Goal: Task Accomplishment & Management: Use online tool/utility

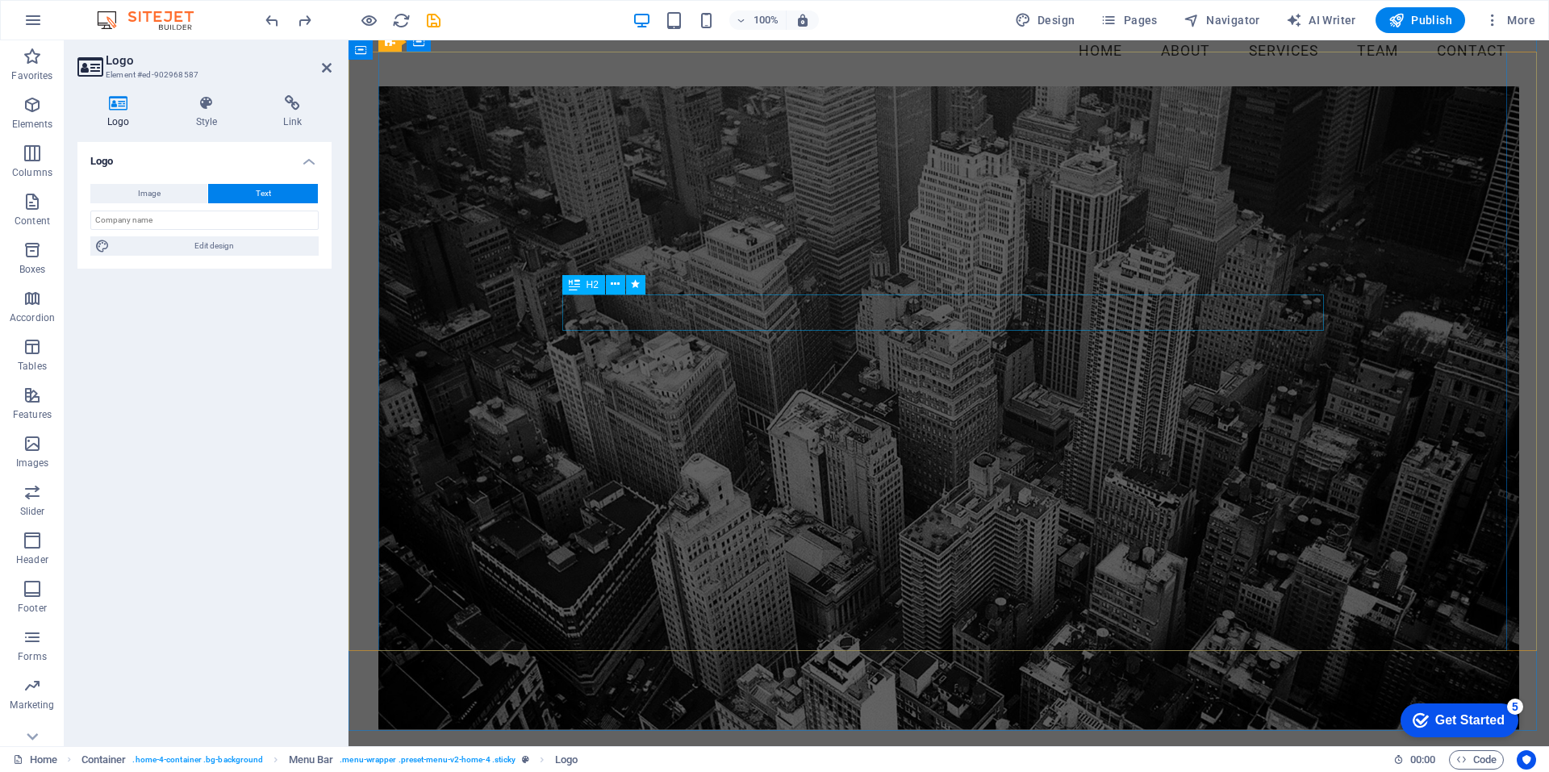
scroll to position [81, 0]
click at [616, 282] on icon at bounding box center [615, 284] width 9 height 17
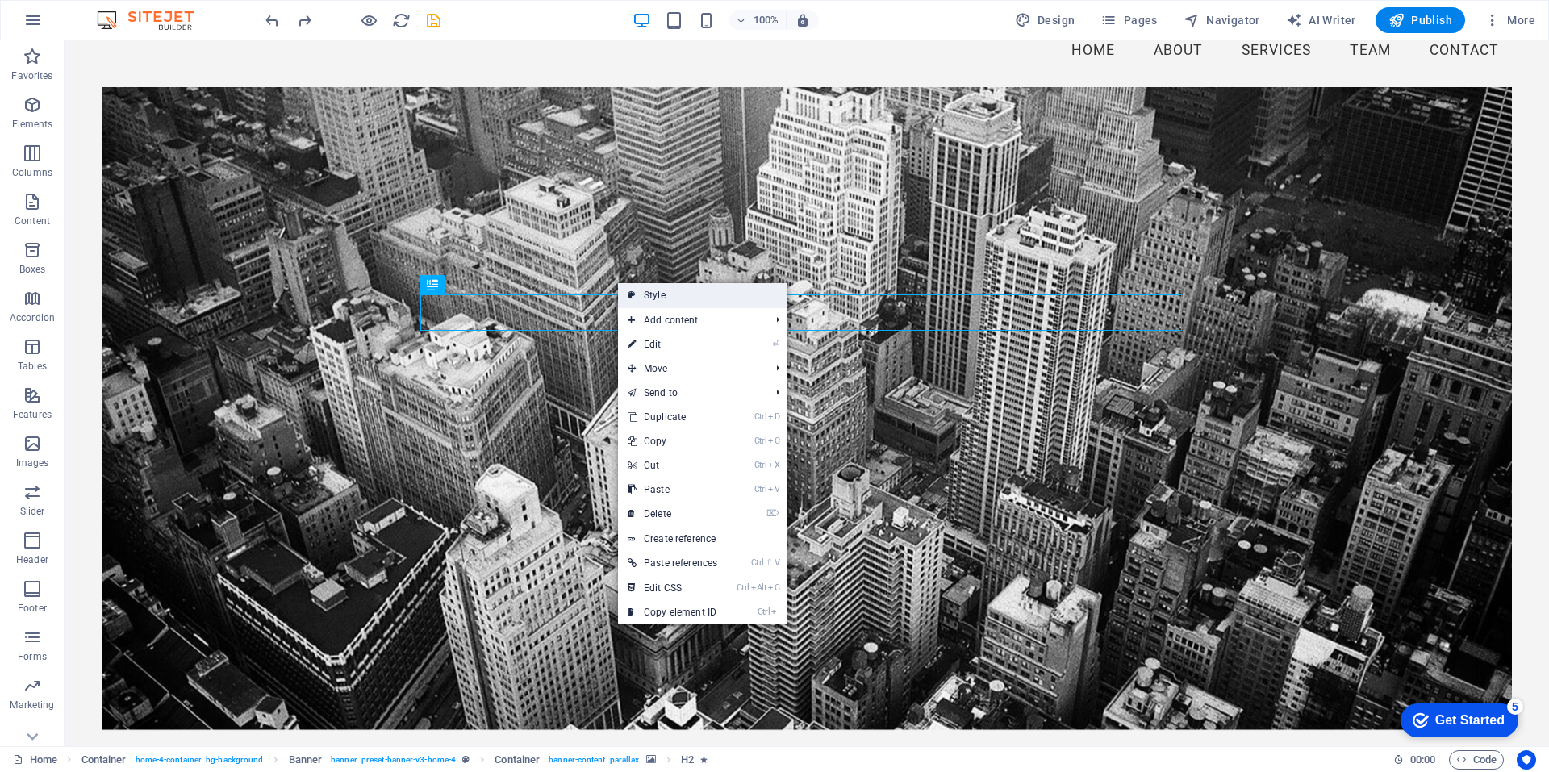
click at [658, 296] on link "Style" at bounding box center [702, 295] width 169 height 24
select select "preset-banner-v3-home-4"
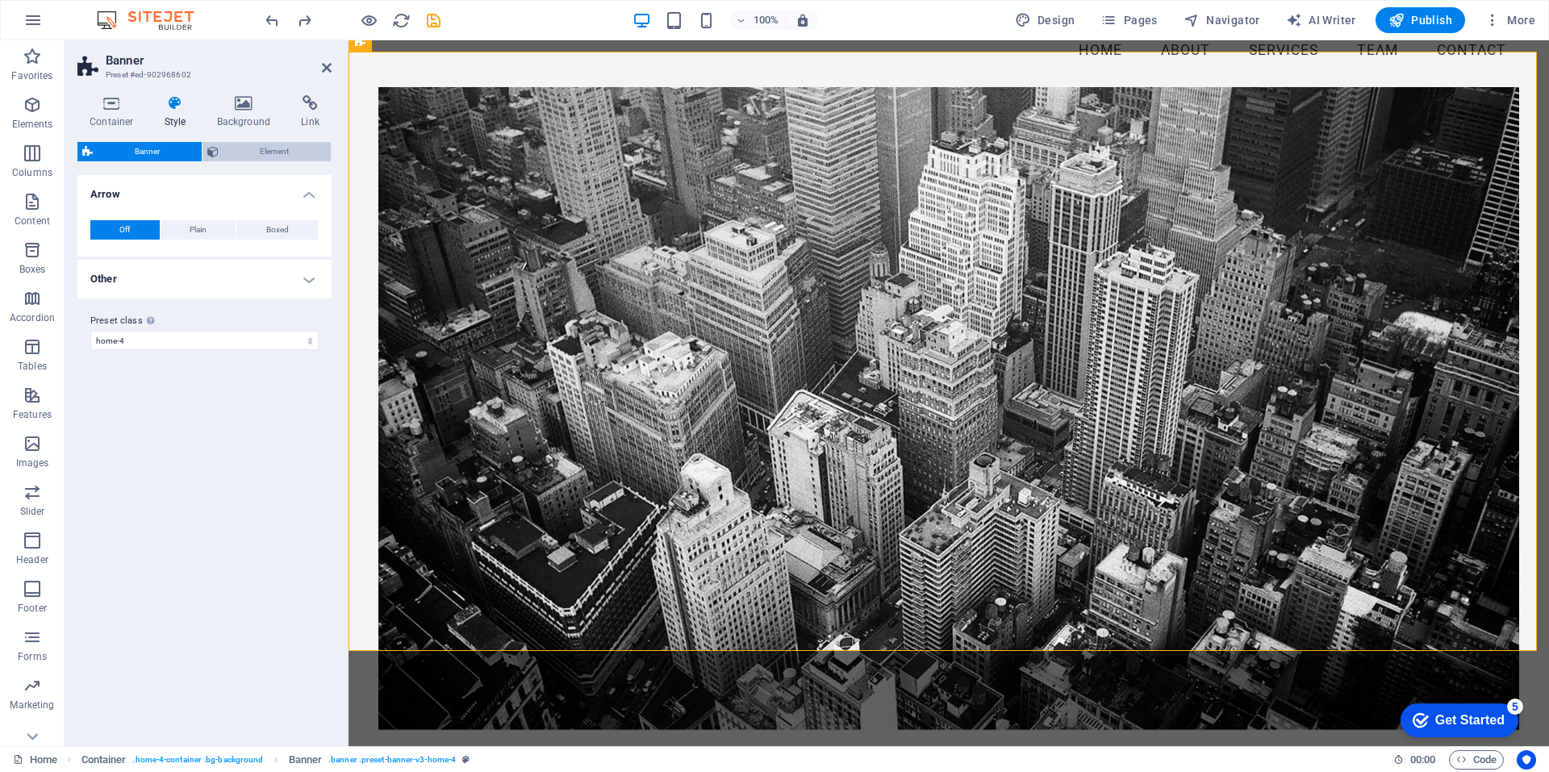
click at [269, 148] on span "Element" at bounding box center [274, 151] width 103 height 19
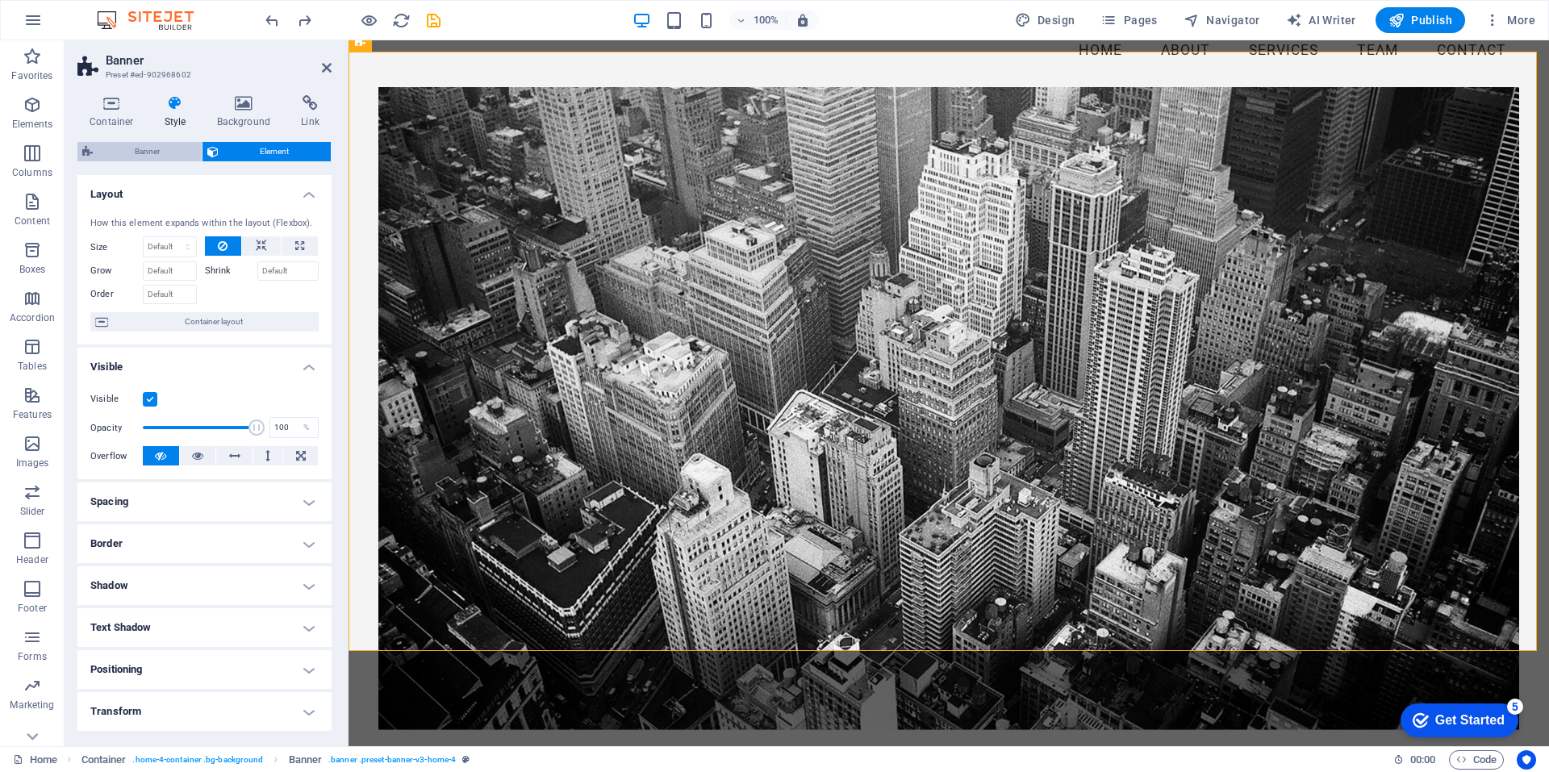
click at [143, 152] on span "Banner" at bounding box center [147, 151] width 99 height 19
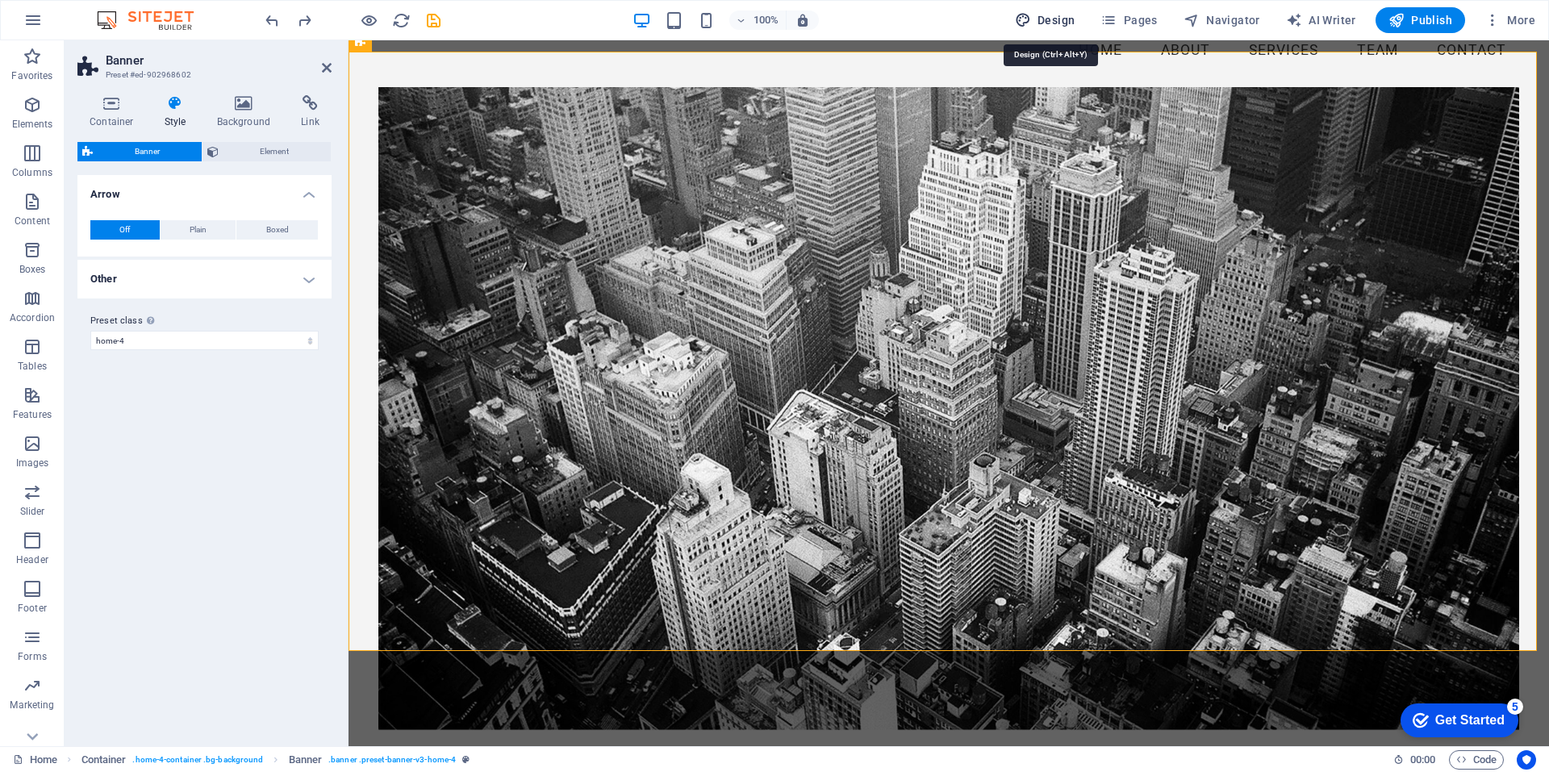
click at [1046, 19] on span "Design" at bounding box center [1045, 20] width 61 height 16
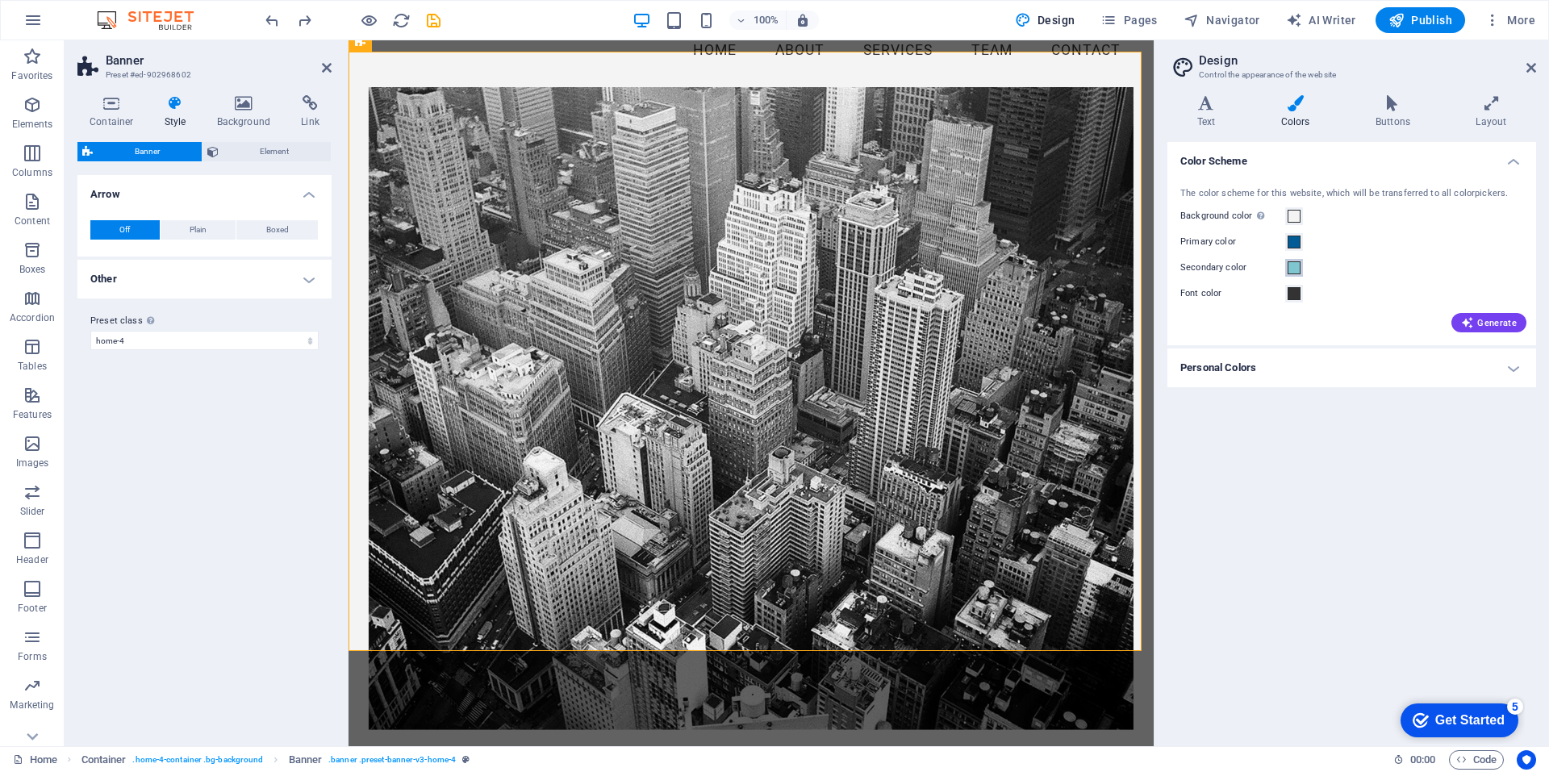
click at [1298, 269] on span at bounding box center [1294, 267] width 13 height 13
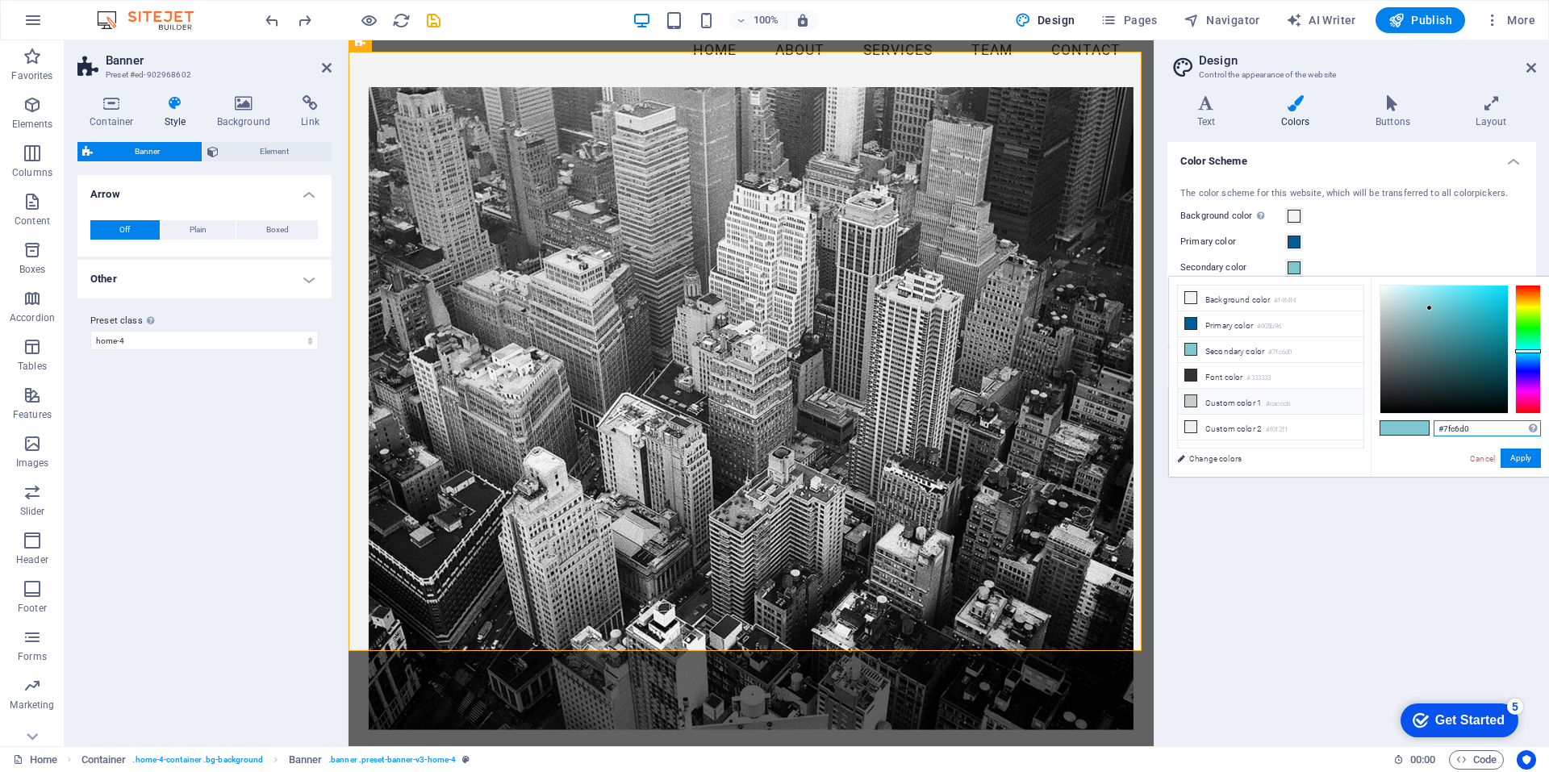
drag, startPoint x: 1489, startPoint y: 430, endPoint x: 1262, endPoint y: 404, distance: 228.2
click at [1262, 404] on div "less Background color #f4f4f4 Primary color #005b96 Secondary color #7fc6d0 Fon…" at bounding box center [1359, 377] width 380 height 200
click at [1188, 323] on icon at bounding box center [1190, 323] width 11 height 11
drag, startPoint x: 1491, startPoint y: 430, endPoint x: 1312, endPoint y: 416, distance: 179.7
click at [1312, 416] on div "less Background color #f4f4f4 Primary color #005b96 Secondary color #7fc6d0 Fon…" at bounding box center [1359, 377] width 380 height 200
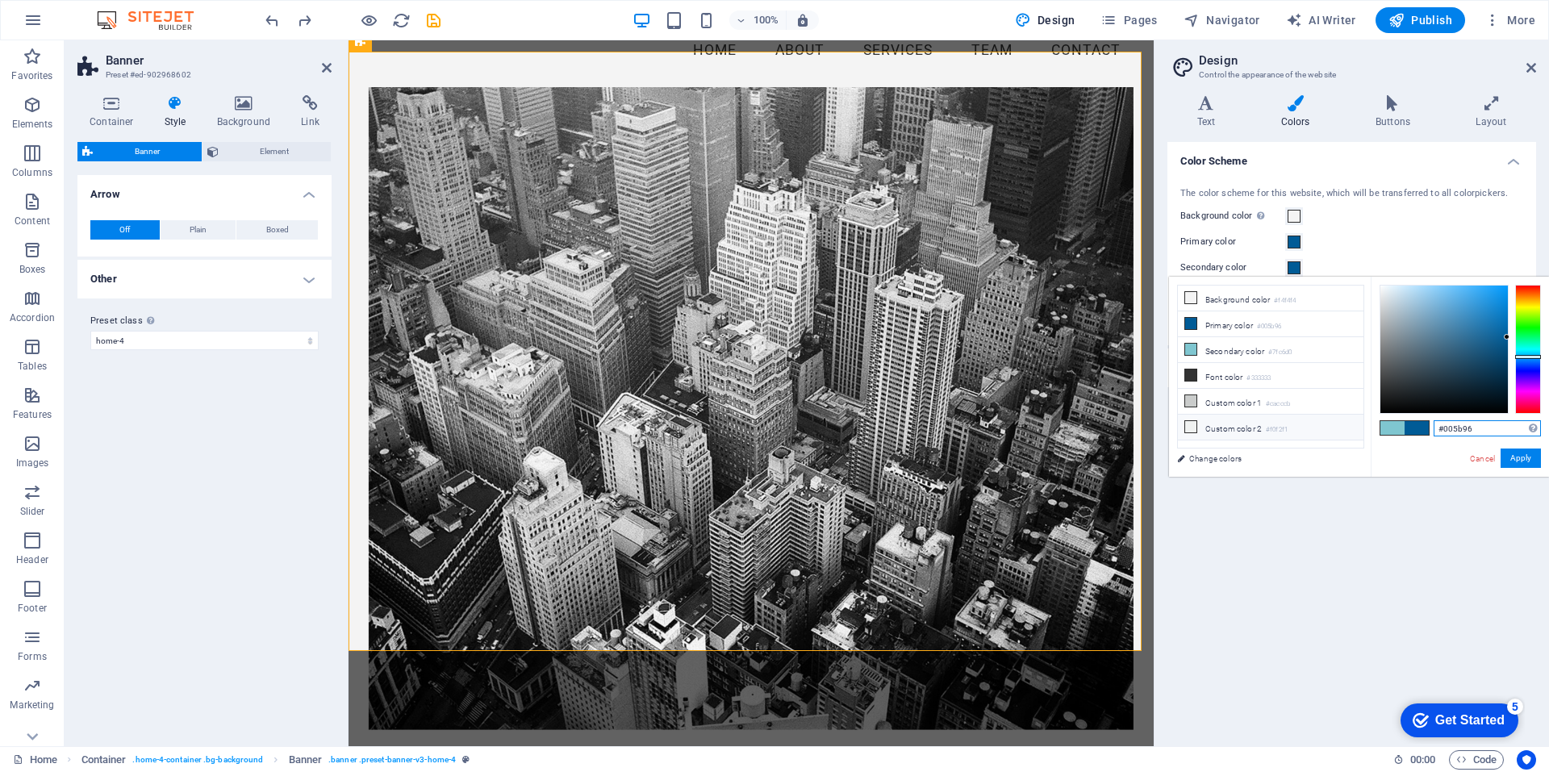
paste input "7fc6d0"
type input "#7fc6d0"
click at [1518, 453] on button "Apply" at bounding box center [1521, 458] width 40 height 19
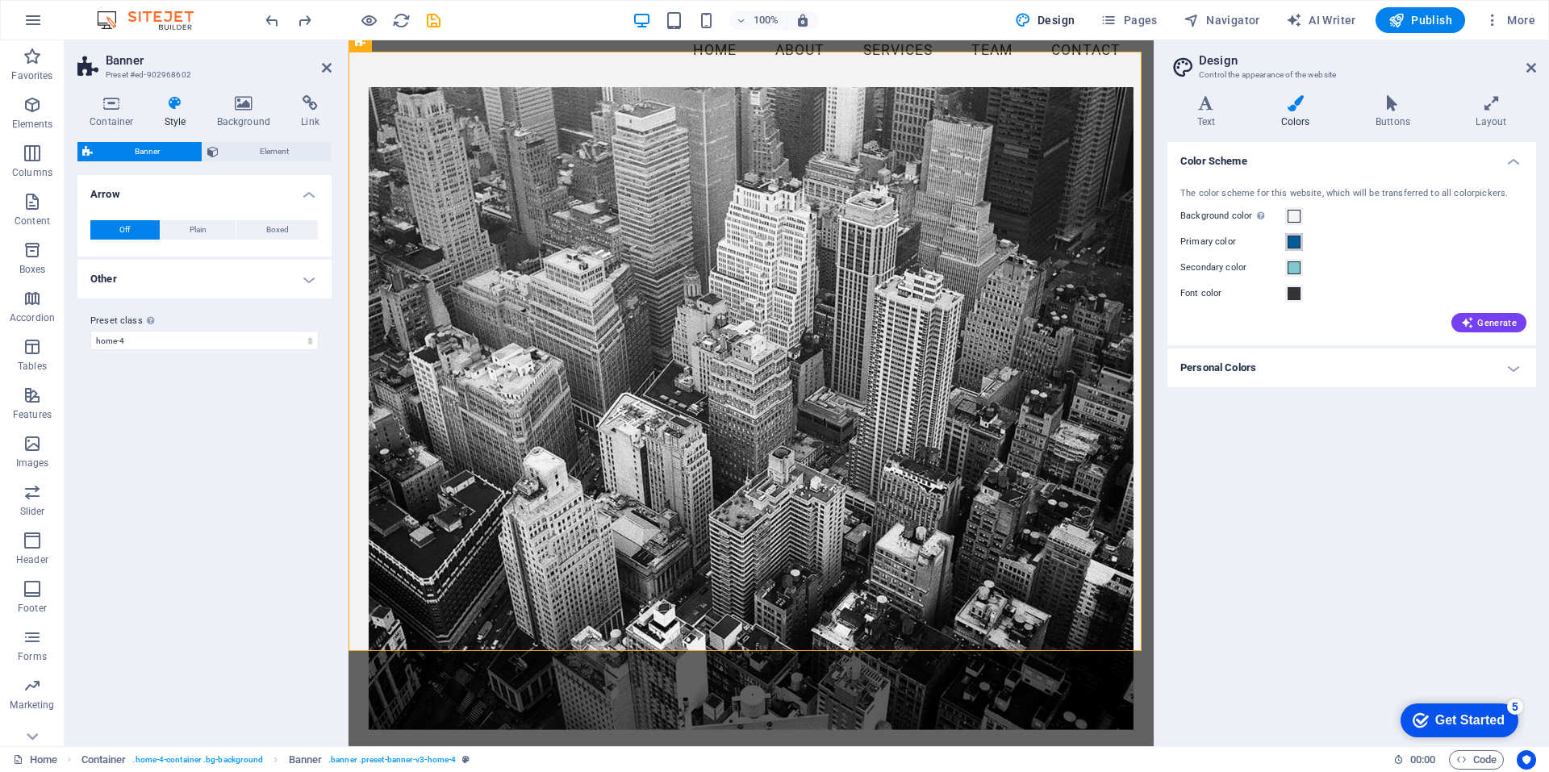
click at [1293, 239] on span at bounding box center [1294, 242] width 13 height 13
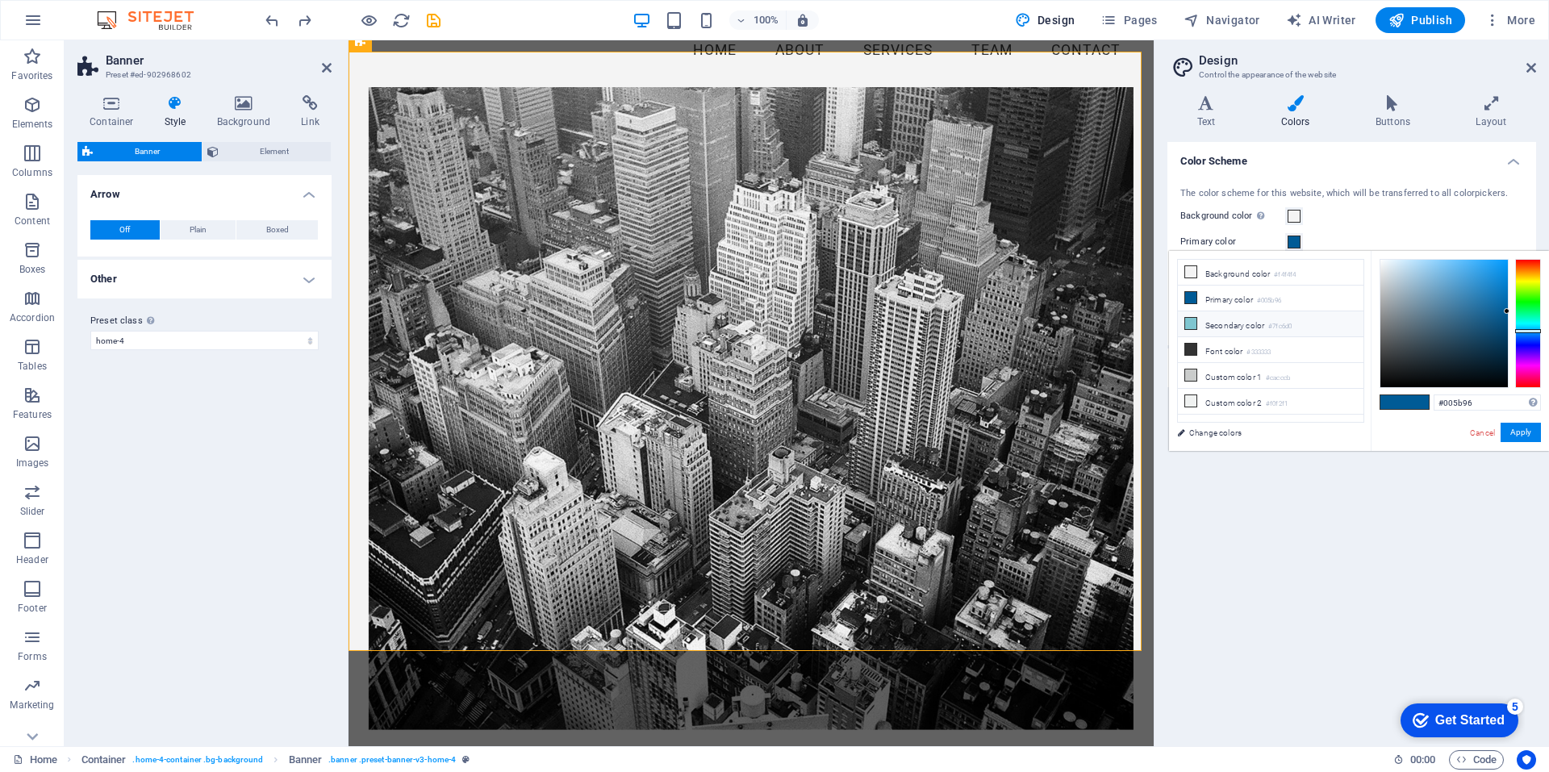
click at [1181, 316] on li "Secondary color #7fc6d0" at bounding box center [1271, 324] width 186 height 26
drag, startPoint x: 1470, startPoint y: 407, endPoint x: 1319, endPoint y: 394, distance: 151.4
click at [1319, 394] on div "less Background color #f4f4f4 Primary color #7fc6d0 Secondary color #7fc6d0 Fon…" at bounding box center [1359, 351] width 380 height 200
click at [1485, 431] on link "Cancel" at bounding box center [1482, 433] width 28 height 12
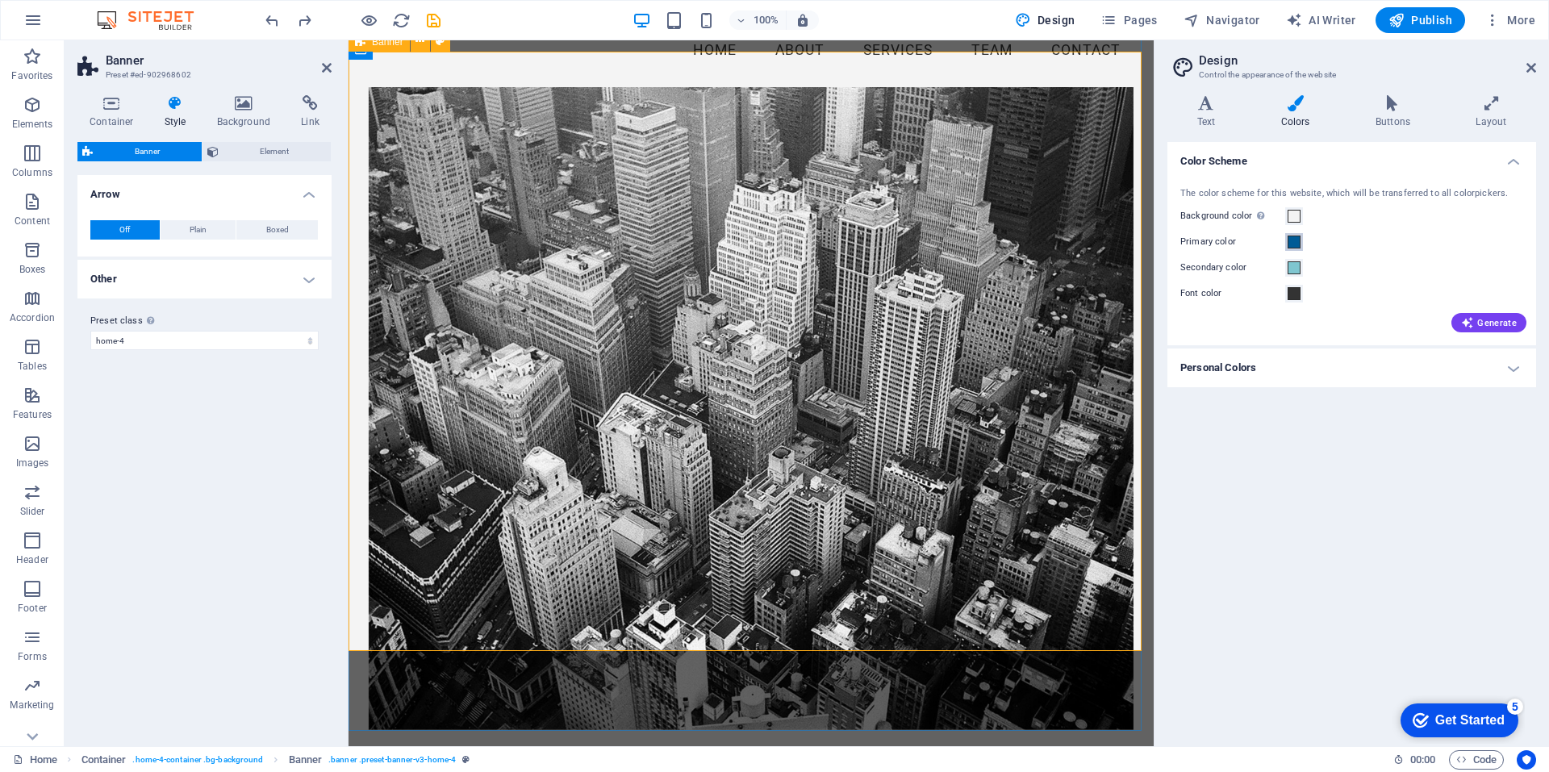
click at [1295, 241] on span at bounding box center [1294, 242] width 13 height 13
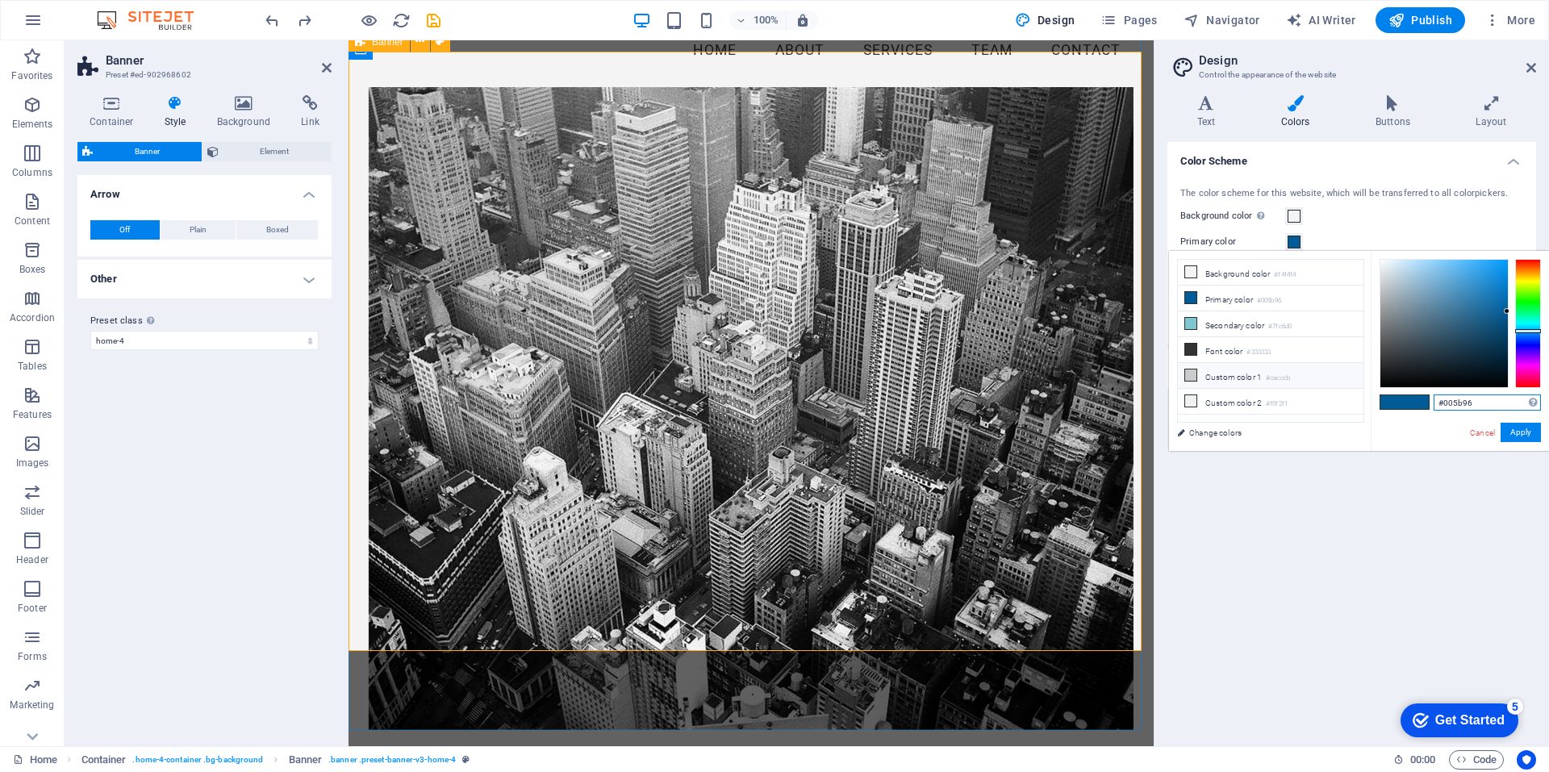
drag, startPoint x: 1480, startPoint y: 399, endPoint x: 1201, endPoint y: 378, distance: 279.2
click at [1201, 378] on div "less Background color #f4f4f4 Primary color #005b96 Secondary color #7fc6d0 Fon…" at bounding box center [1359, 351] width 380 height 200
paste input "7fc6d0"
type input "#7fc6d0"
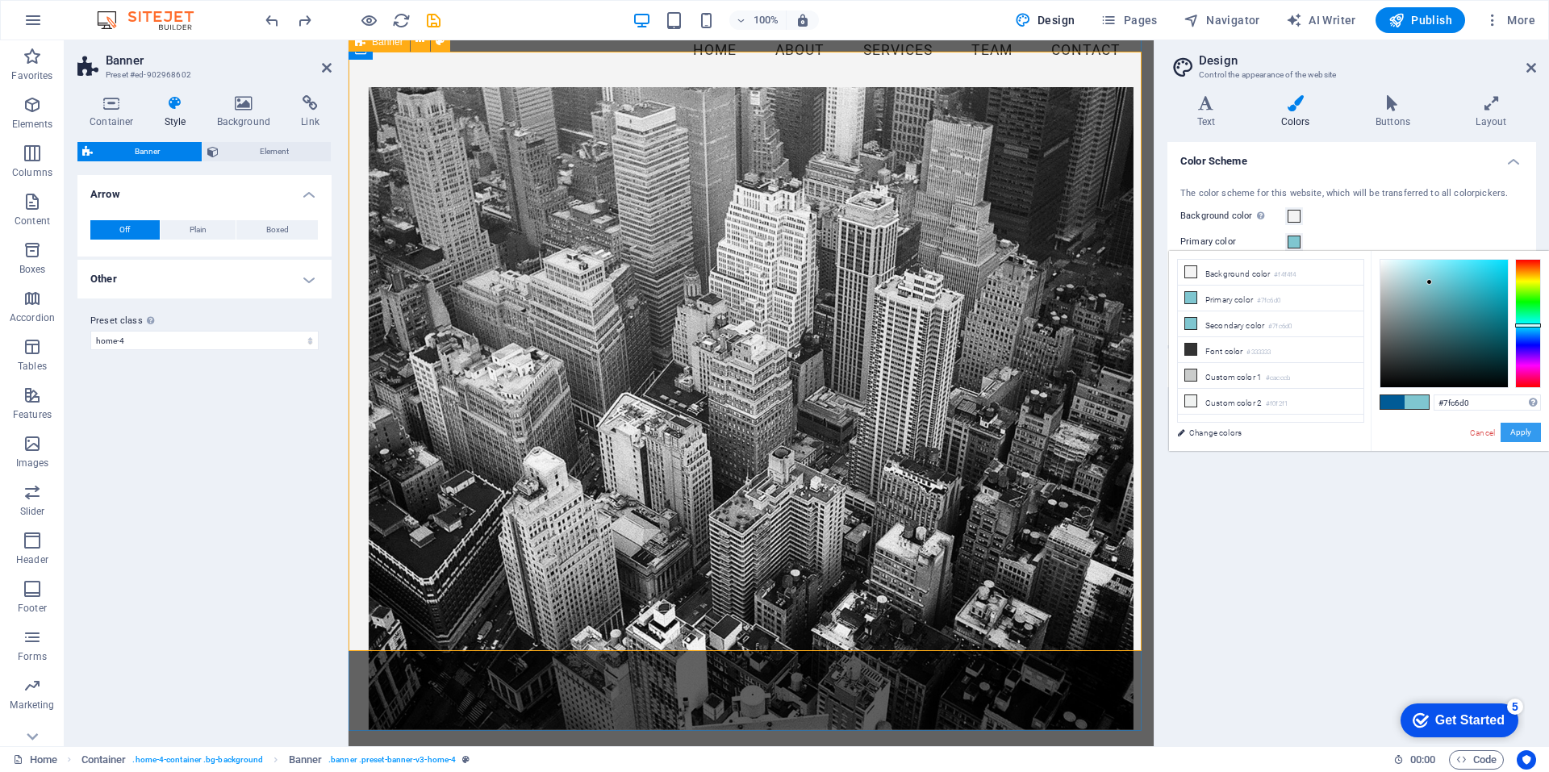
click at [1527, 433] on button "Apply" at bounding box center [1521, 432] width 40 height 19
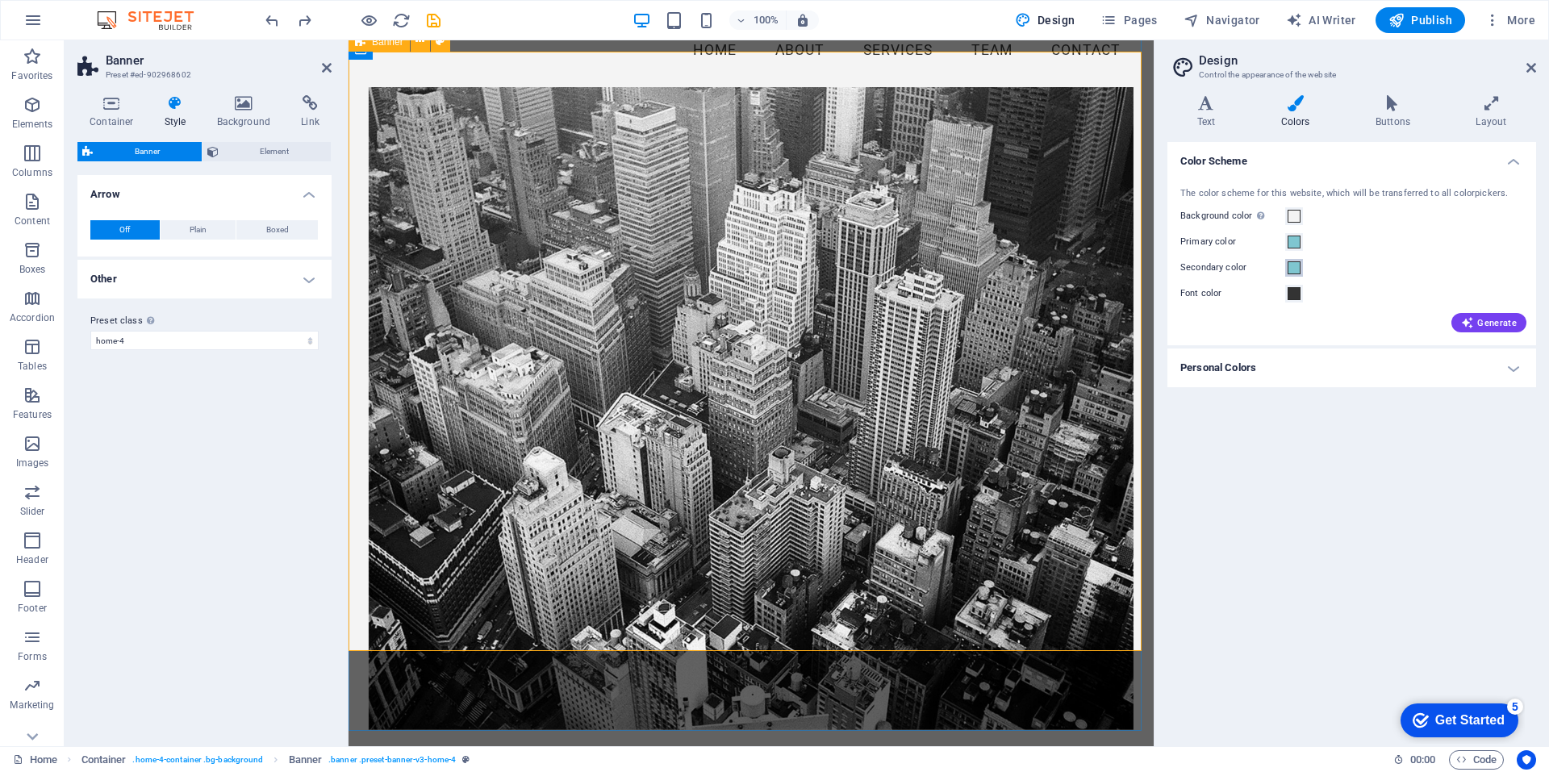
click at [1291, 266] on span at bounding box center [1294, 267] width 13 height 13
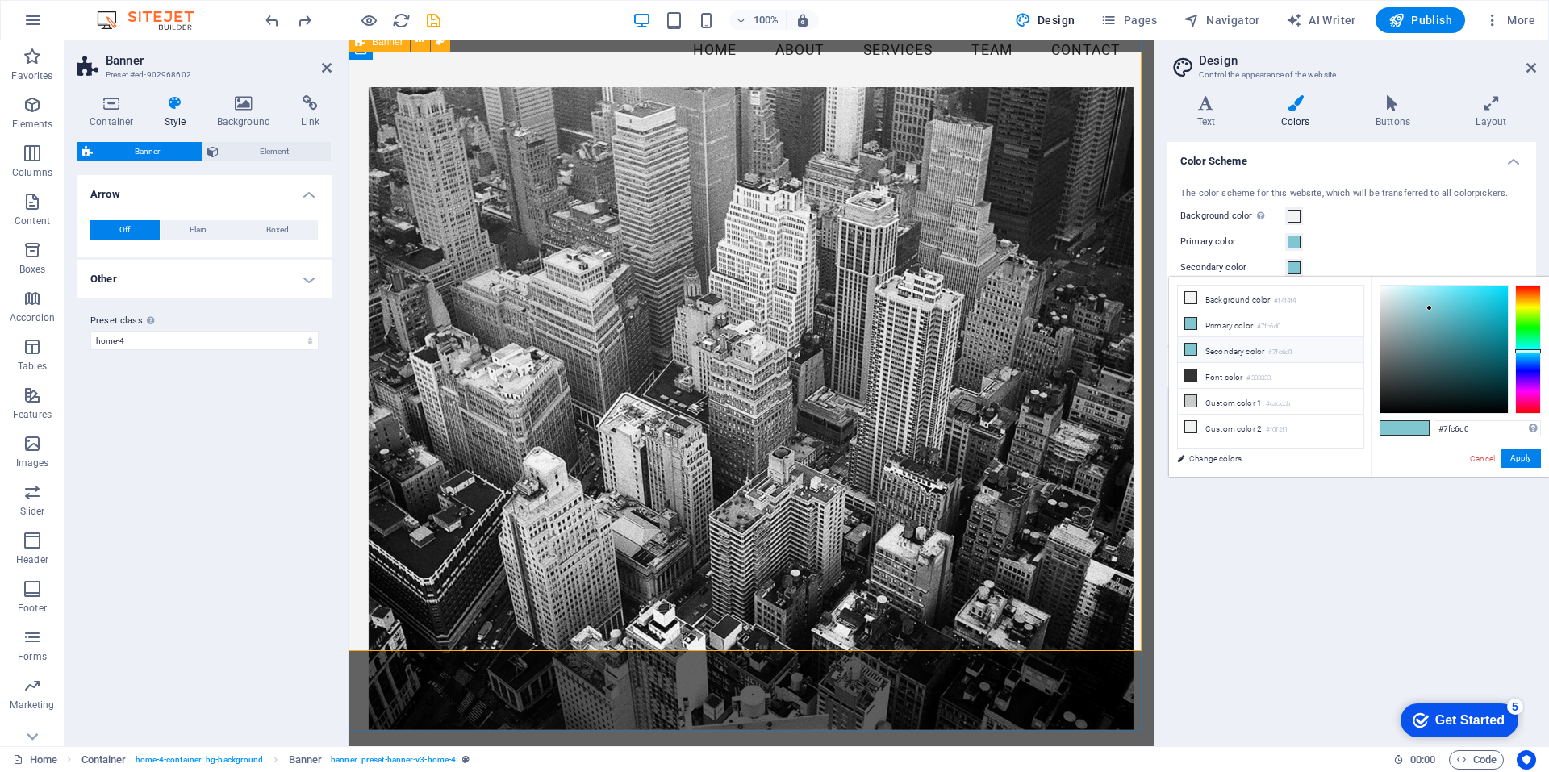
click at [1192, 349] on icon at bounding box center [1190, 349] width 11 height 11
click at [1526, 303] on div at bounding box center [1528, 349] width 26 height 129
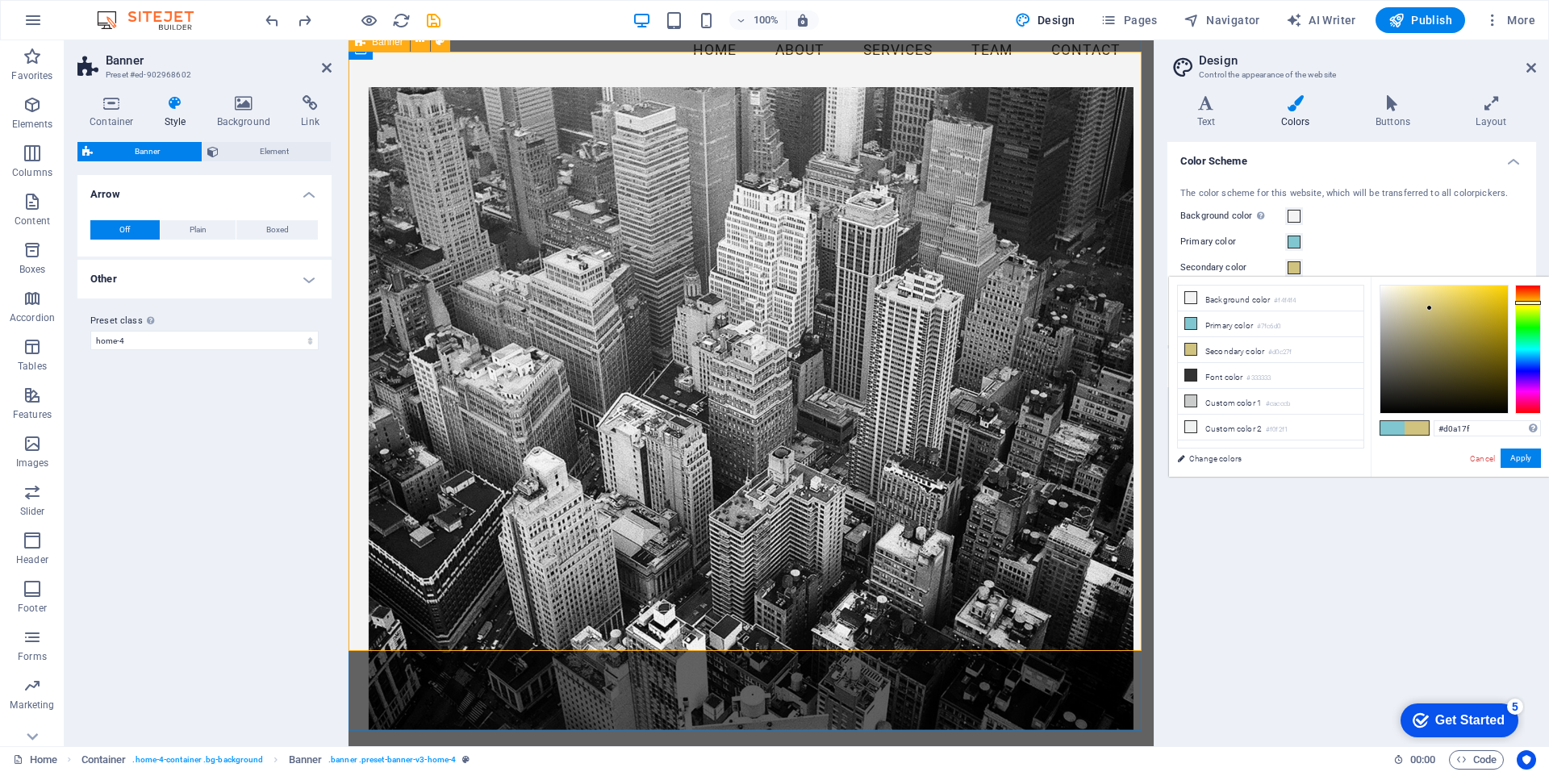
click at [1527, 294] on div at bounding box center [1528, 349] width 26 height 129
click at [1527, 297] on div at bounding box center [1528, 349] width 26 height 129
type input "#f48b03"
drag, startPoint x: 1434, startPoint y: 304, endPoint x: 1506, endPoint y: 290, distance: 73.1
click at [1506, 290] on div at bounding box center [1444, 349] width 127 height 127
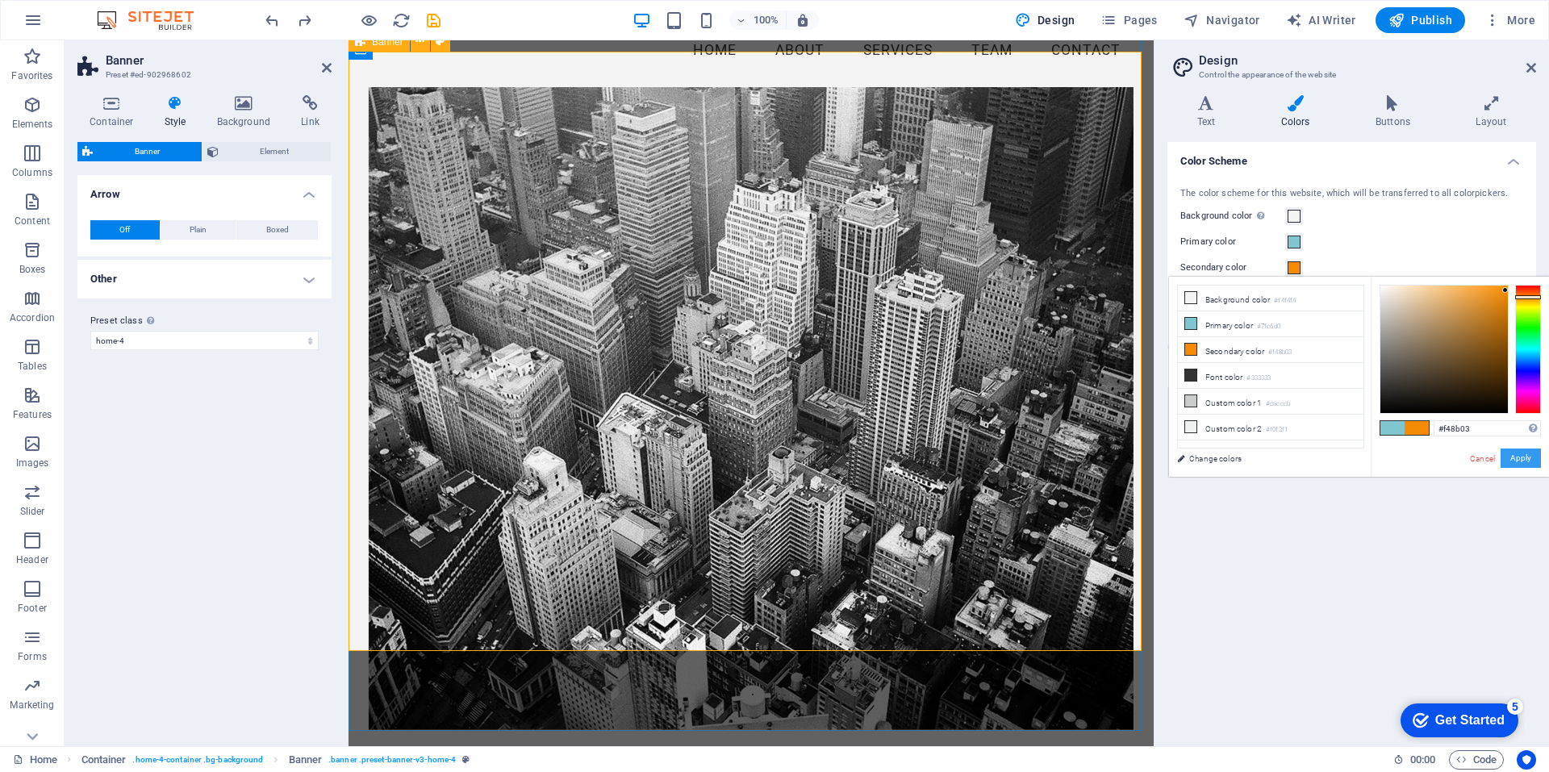
click at [1521, 460] on button "Apply" at bounding box center [1521, 458] width 40 height 19
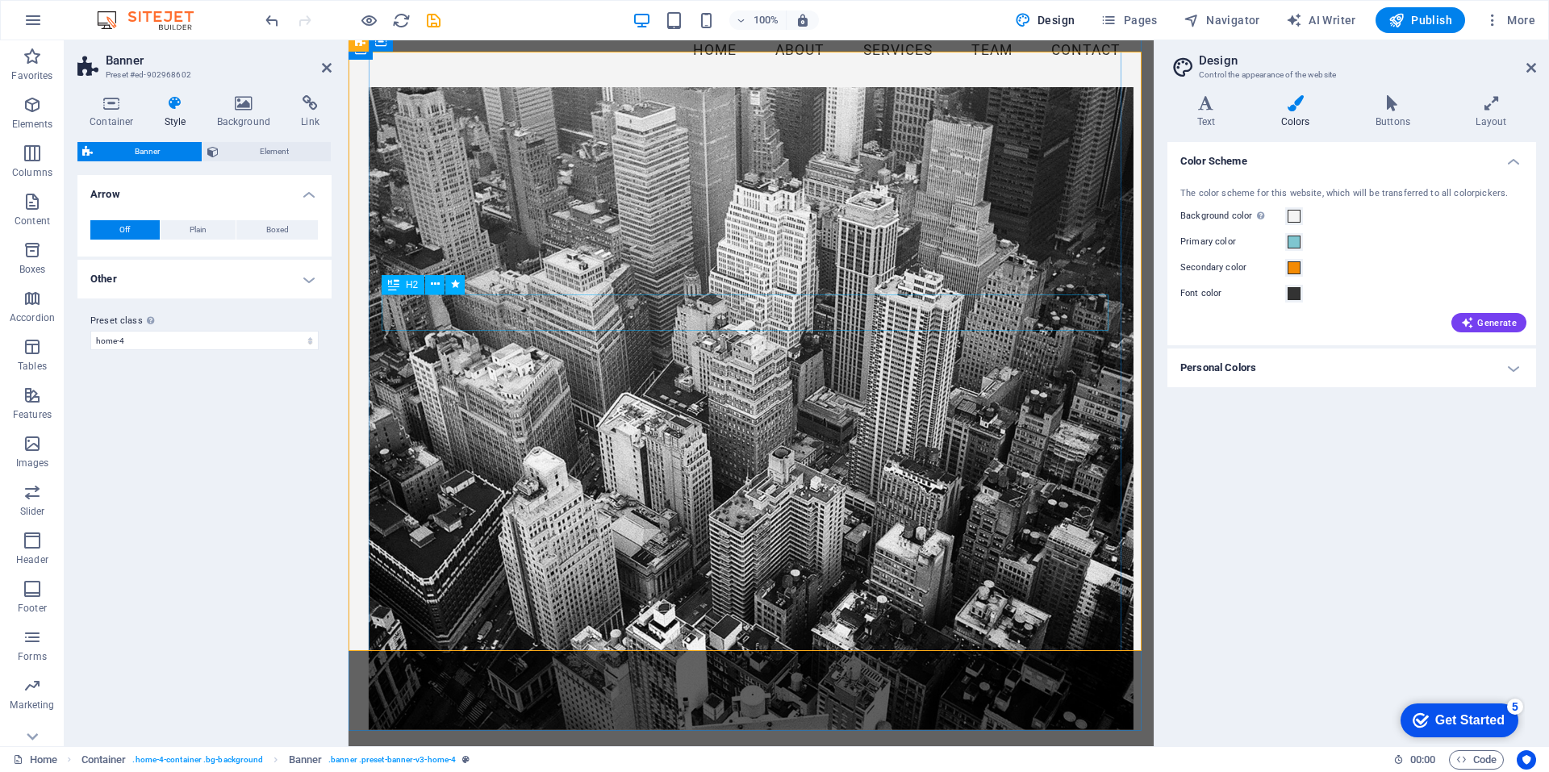
click at [1291, 243] on span at bounding box center [1294, 242] width 13 height 13
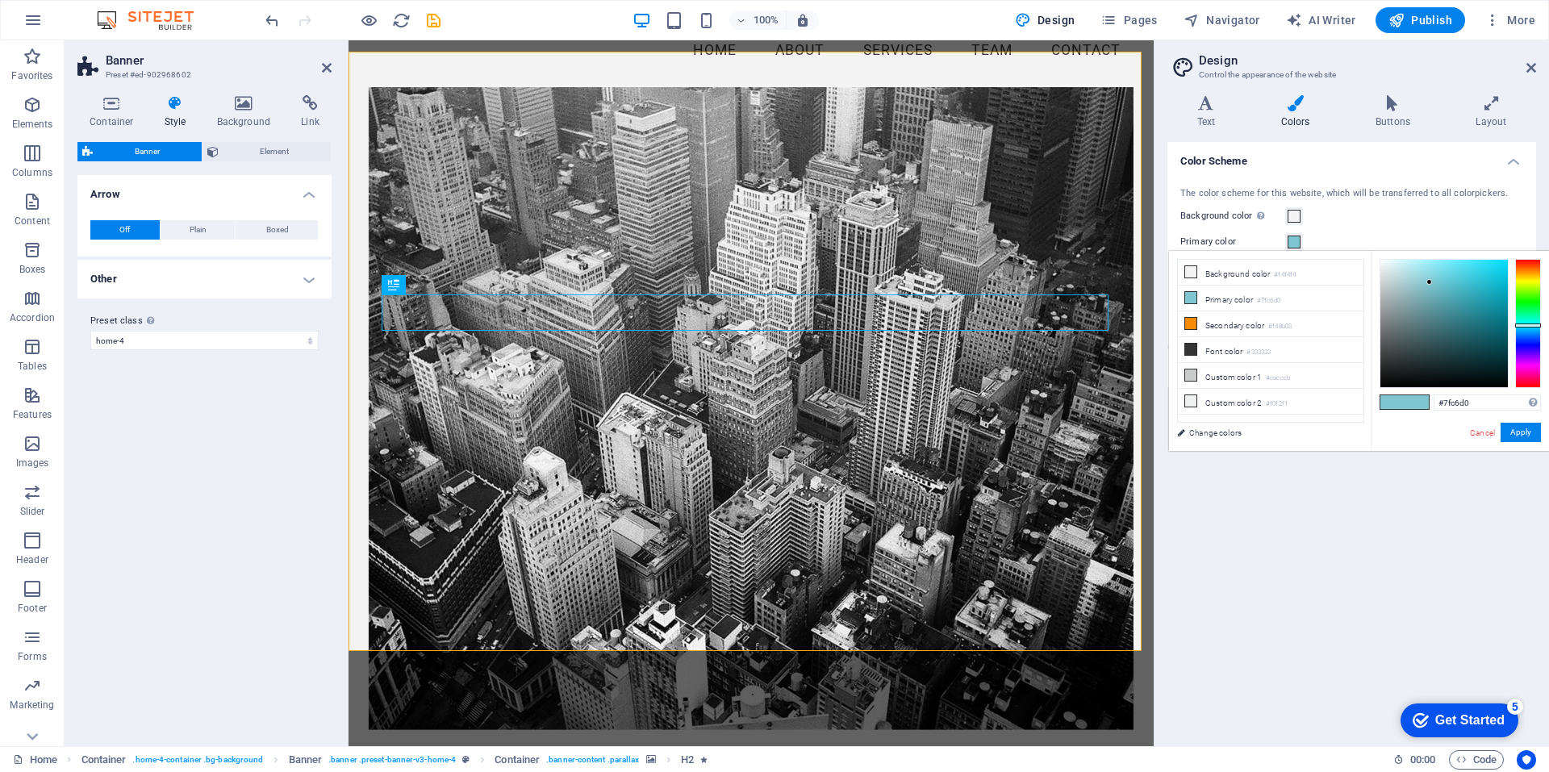
click at [1291, 243] on span at bounding box center [1294, 242] width 13 height 13
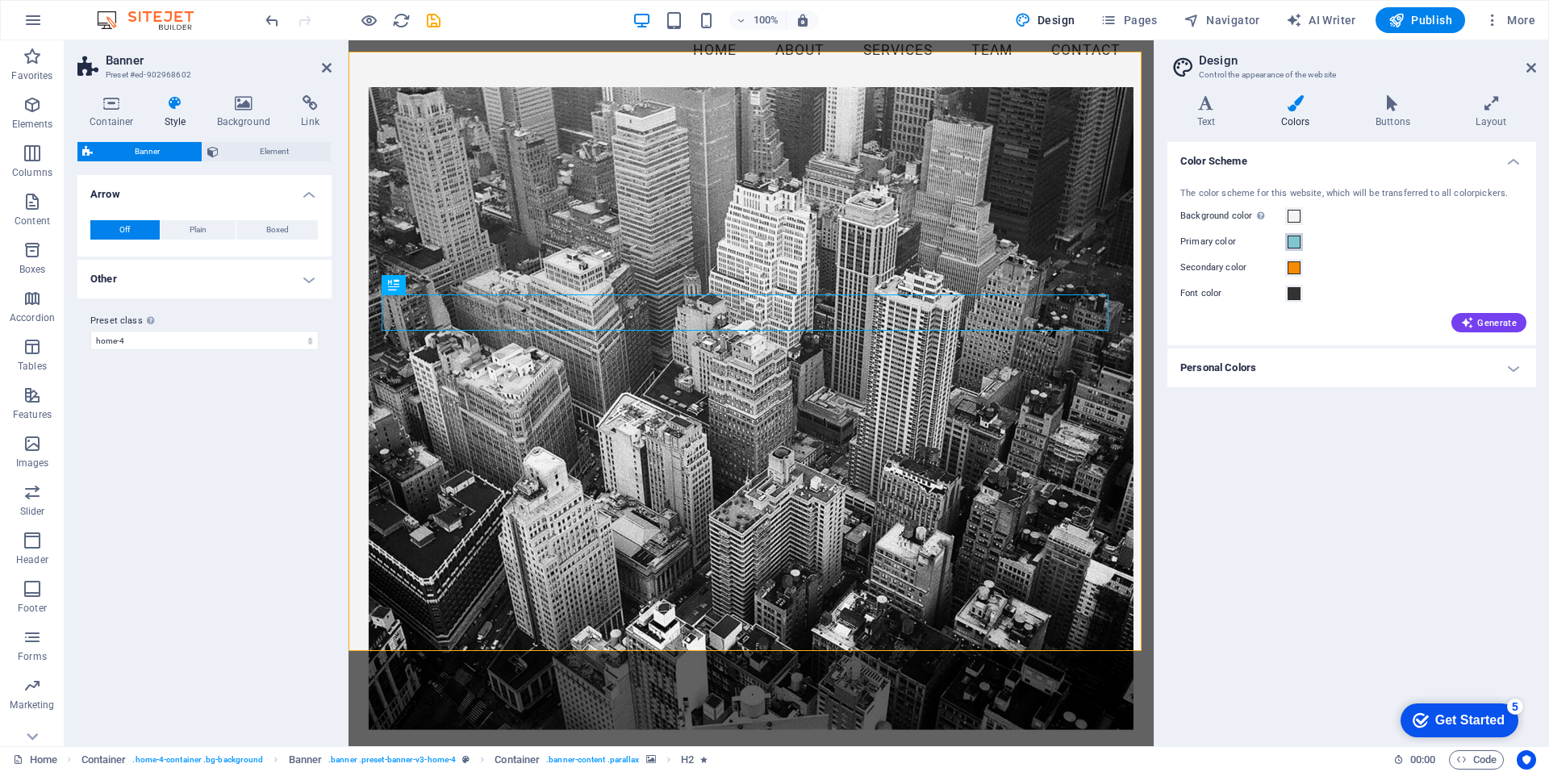
click at [1291, 243] on span at bounding box center [1294, 242] width 13 height 13
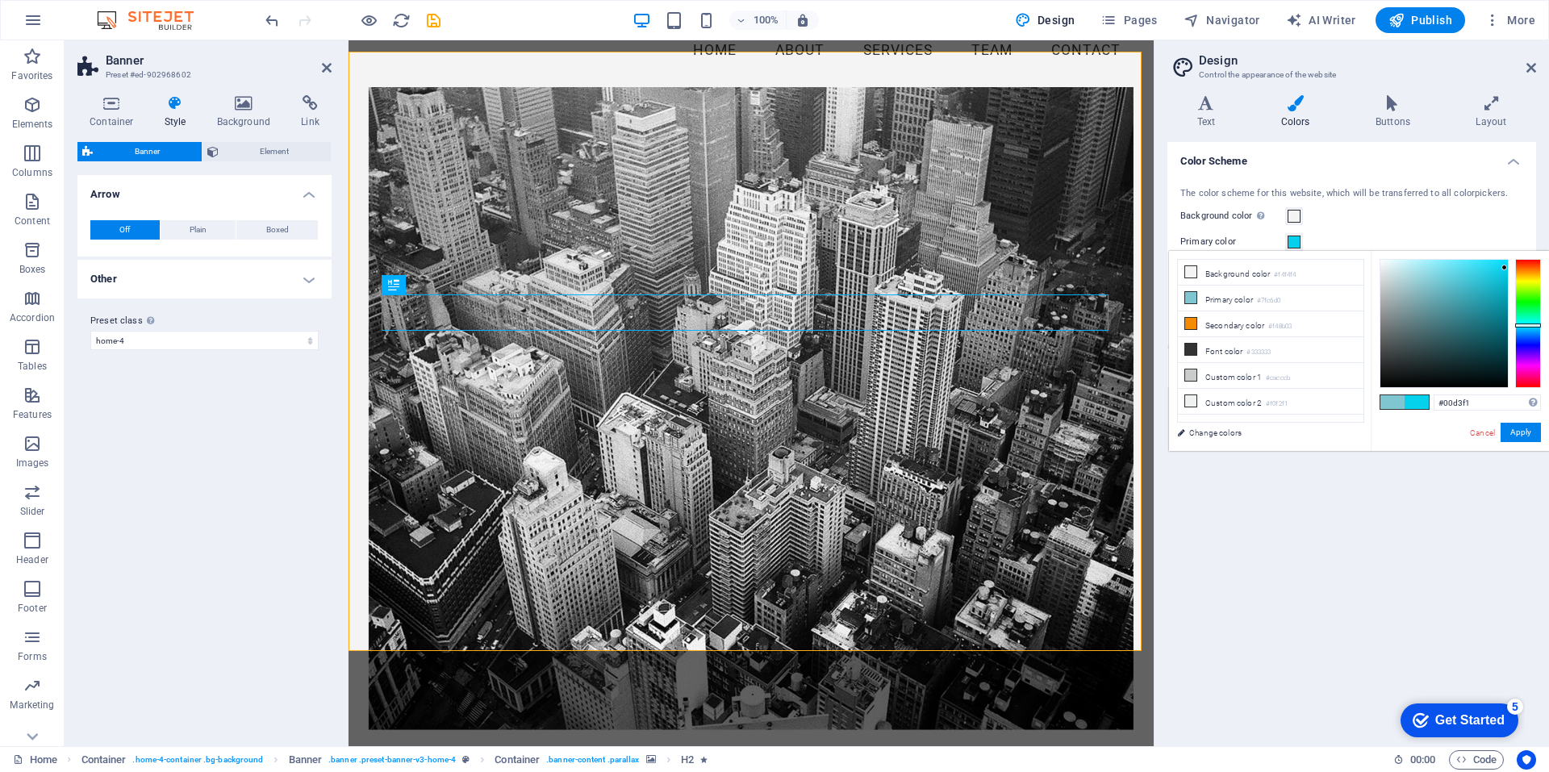
type input "#00d4f2"
drag, startPoint x: 1429, startPoint y: 281, endPoint x: 1508, endPoint y: 265, distance: 80.5
click at [1508, 265] on div at bounding box center [1507, 265] width 6 height 6
click at [1526, 431] on button "Apply" at bounding box center [1521, 432] width 40 height 19
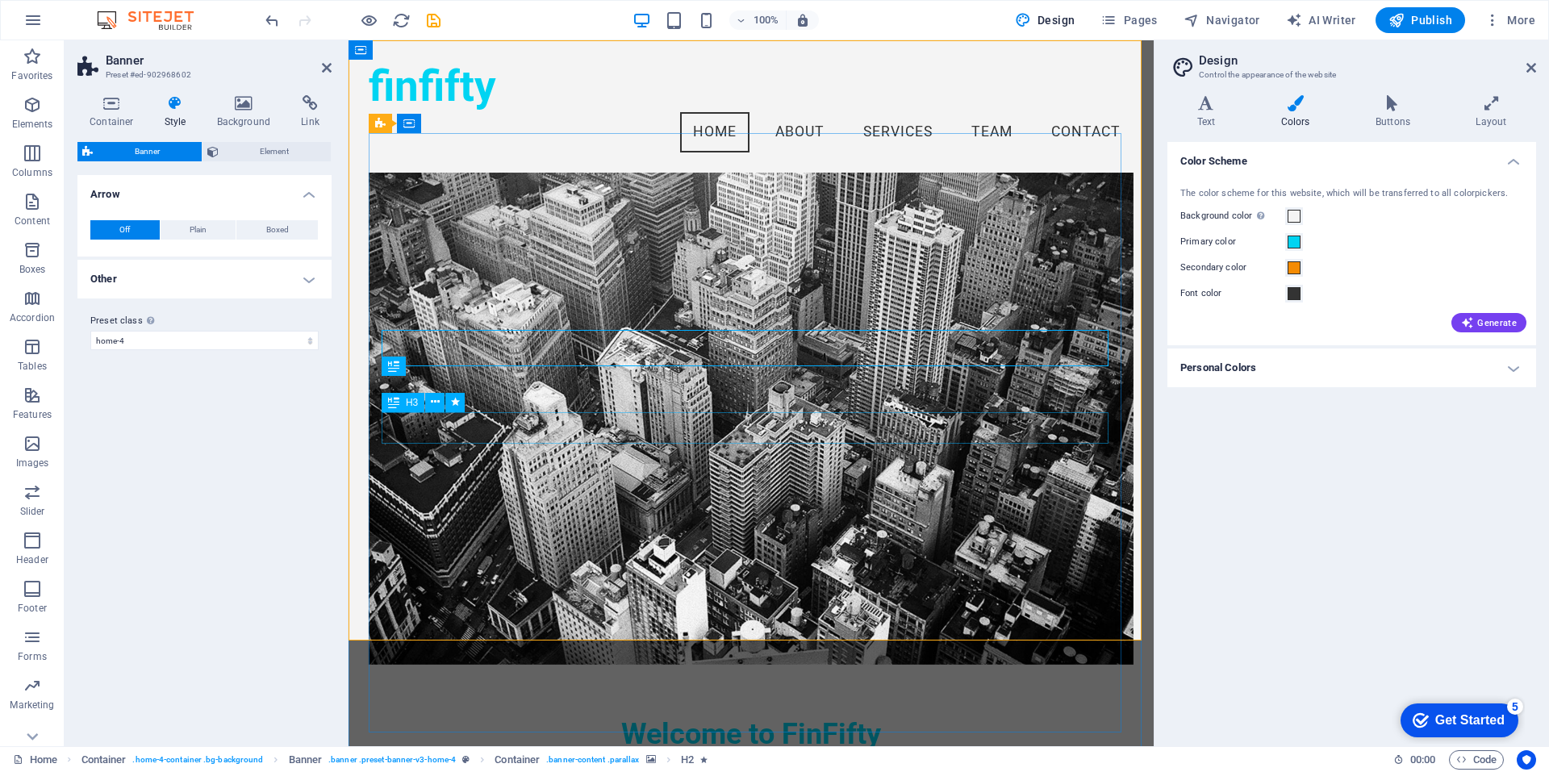
scroll to position [0, 0]
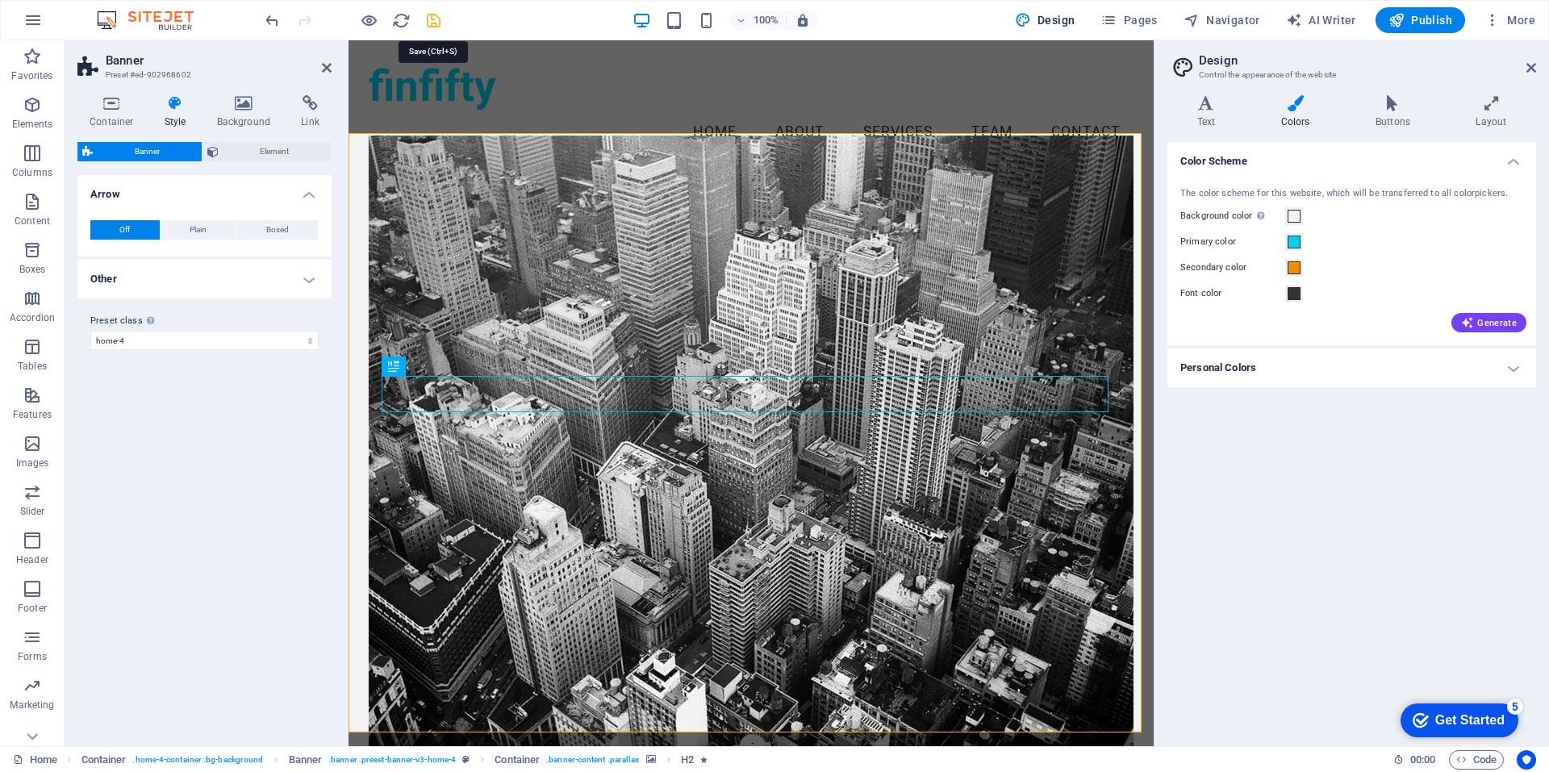
click at [441, 17] on icon "save" at bounding box center [433, 20] width 19 height 19
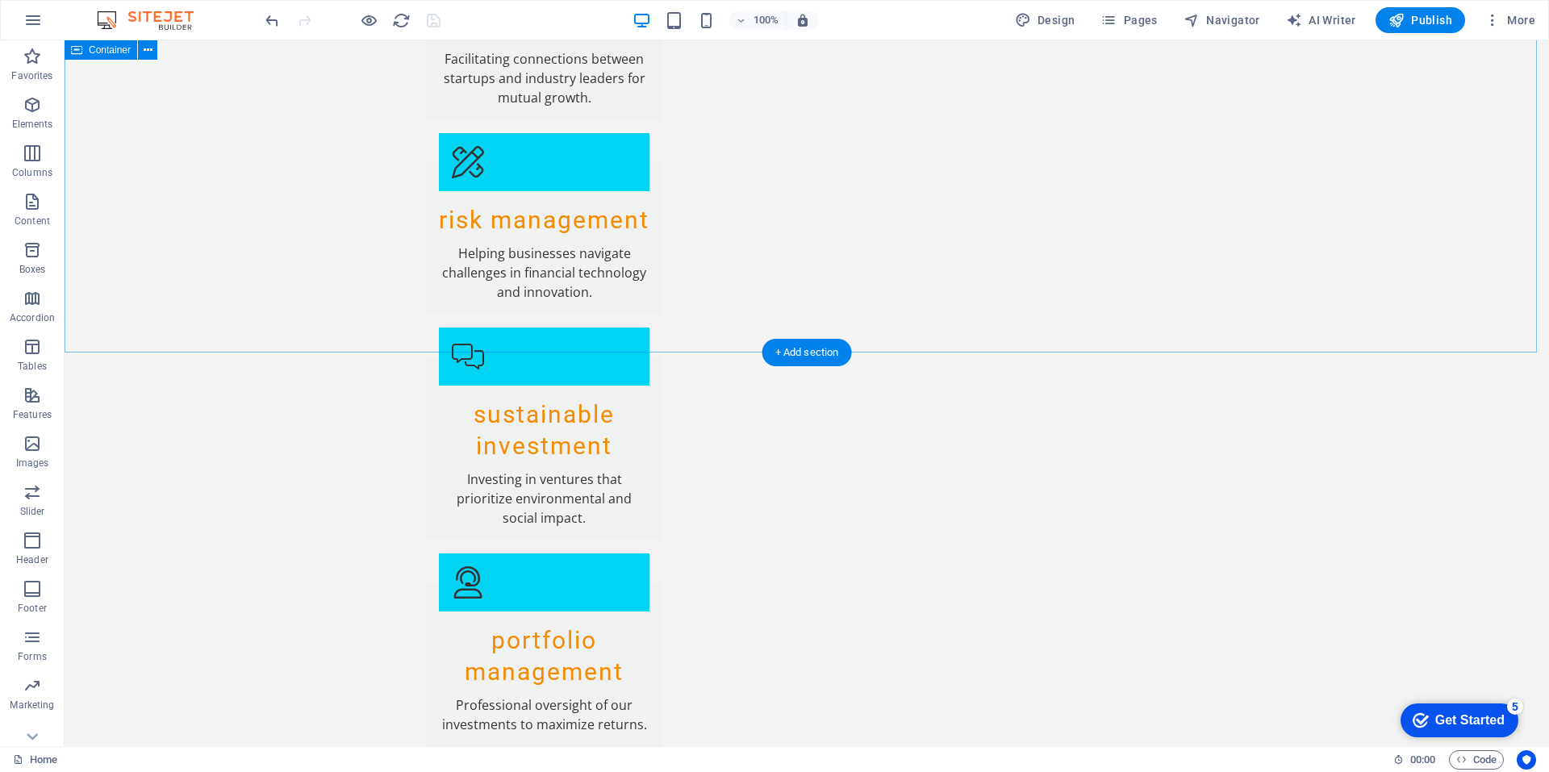
scroll to position [3181, 0]
